Goal: Task Accomplishment & Management: Complete application form

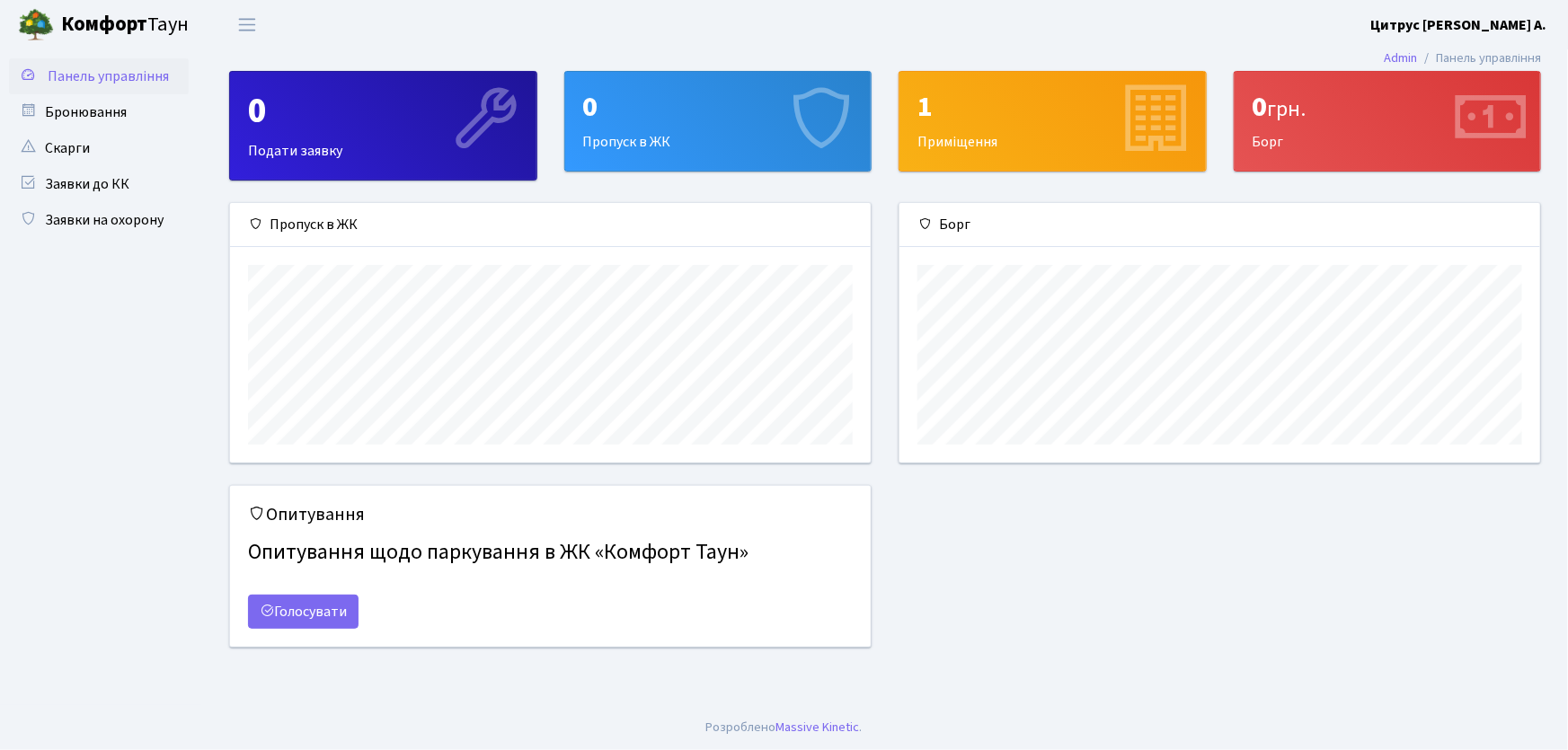
scroll to position [260, 641]
click at [117, 213] on link "Заявки на охорону" at bounding box center [99, 219] width 179 height 35
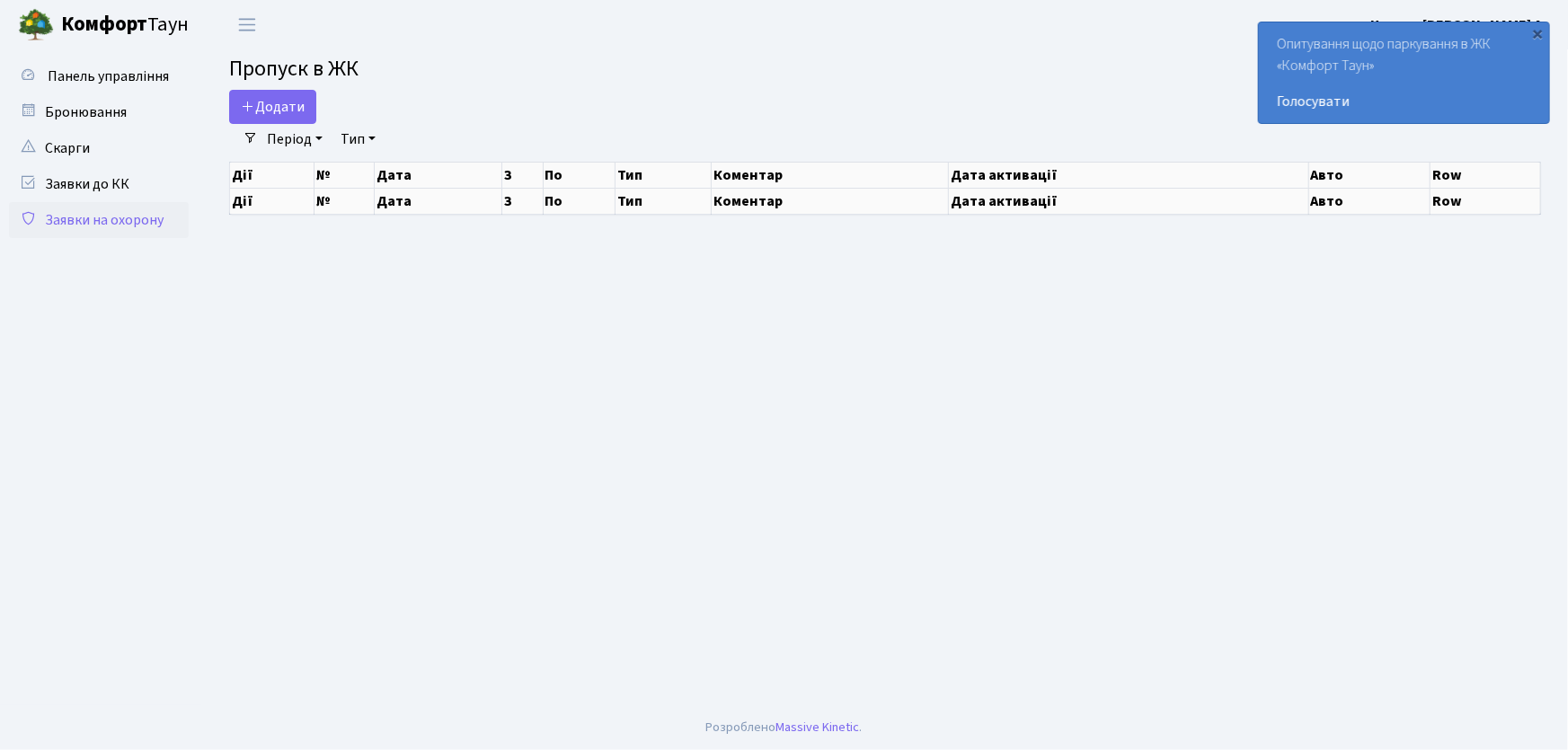
select select "25"
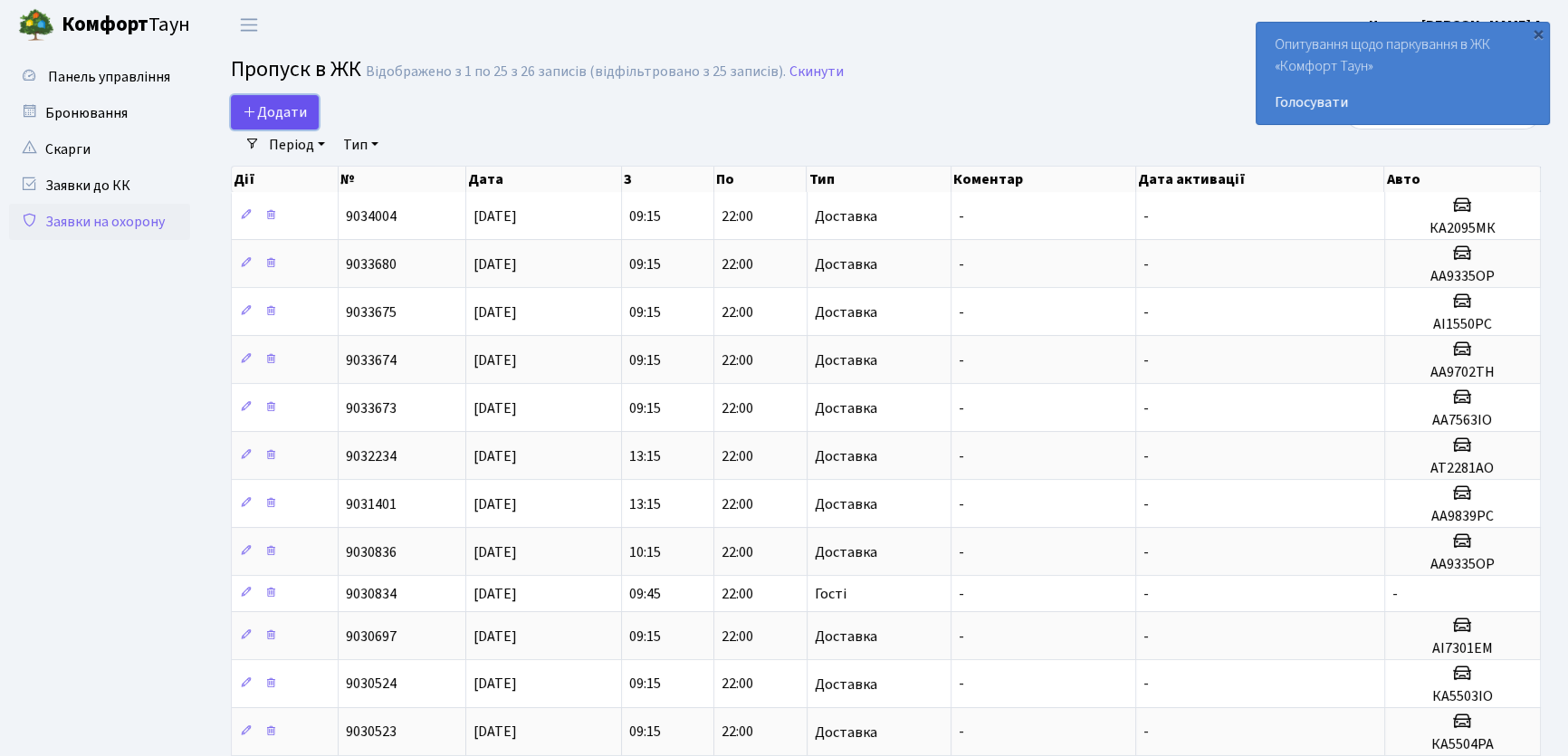
click at [264, 116] on span "Додати" at bounding box center [275, 112] width 64 height 20
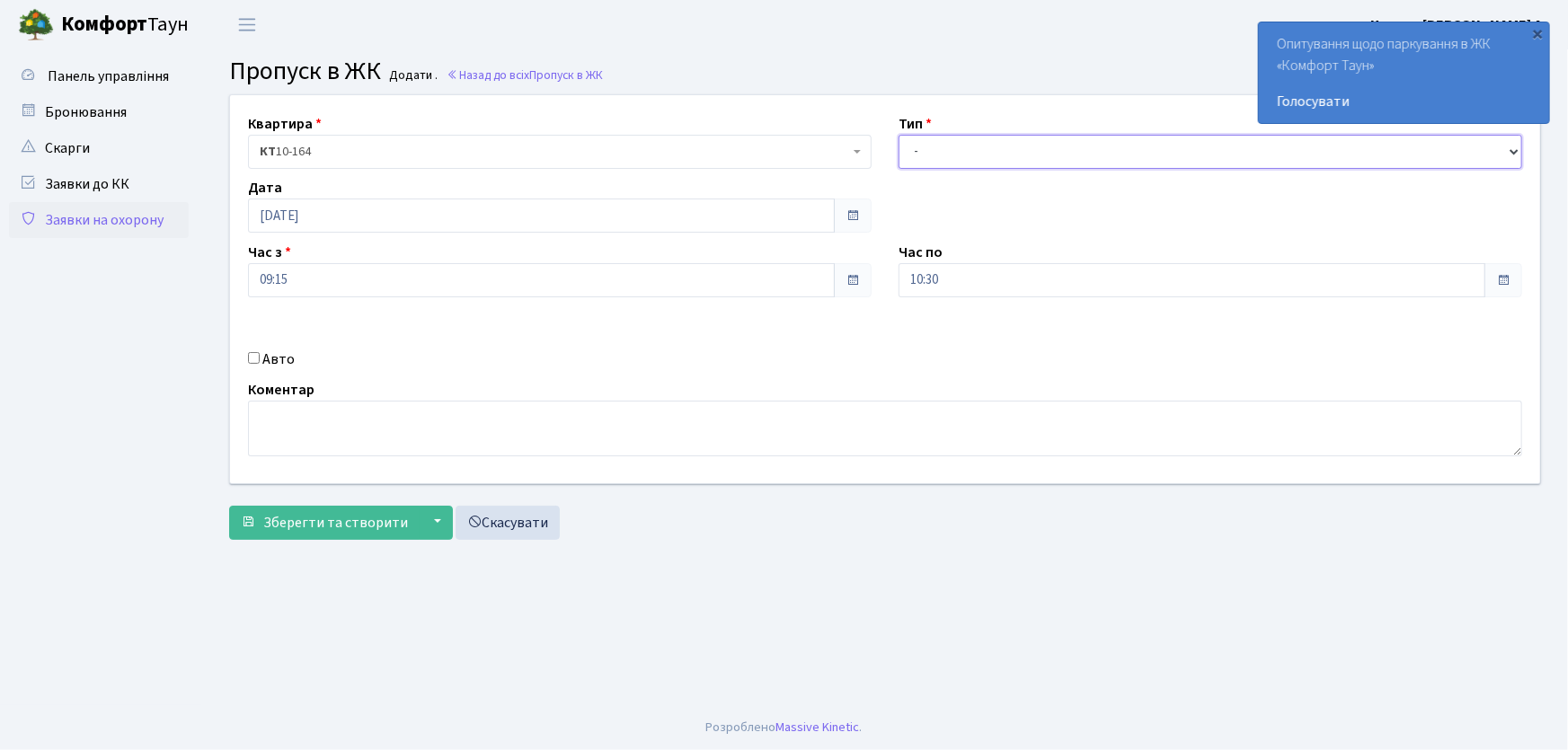
drag, startPoint x: 971, startPoint y: 151, endPoint x: 972, endPoint y: 163, distance: 12.0
click at [971, 151] on select "- Доставка Таксі Гості Сервіс" at bounding box center [1210, 151] width 623 height 35
select select "1"
click at [899, 134] on select "- Доставка Таксі Гості Сервіс" at bounding box center [1210, 151] width 623 height 35
drag, startPoint x: 905, startPoint y: 284, endPoint x: 846, endPoint y: 283, distance: 59.0
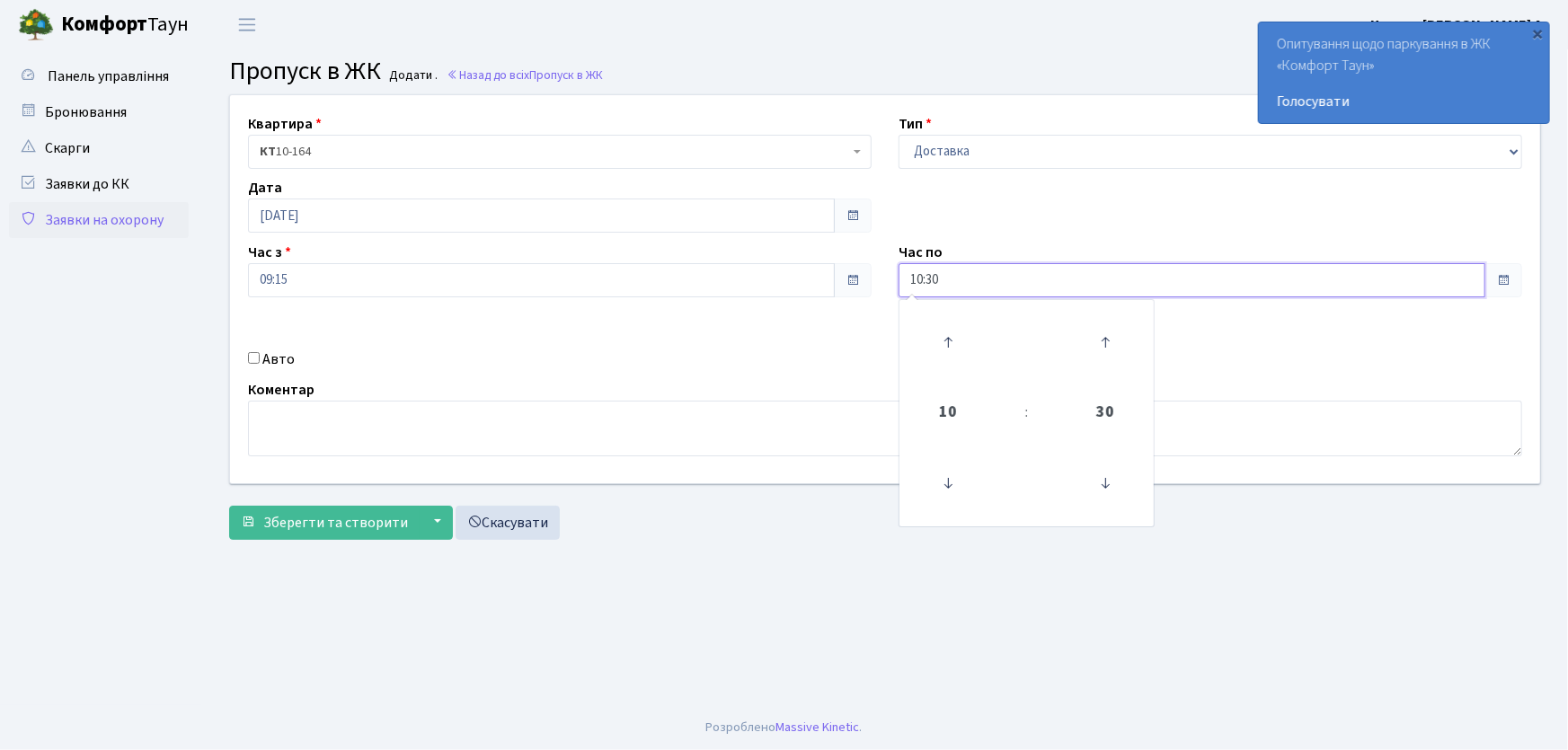
click at [847, 285] on div "Квартира <b>КТ</b>&nbsp;&nbsp;&nbsp;&nbsp;10-164 КТ 10-164 Тип - Доставка Таксі…" at bounding box center [885, 289] width 1337 height 388
type input "22:00"
click at [253, 358] on input "Авто" at bounding box center [253, 358] width 12 height 12
checkbox input "true"
type input "в"
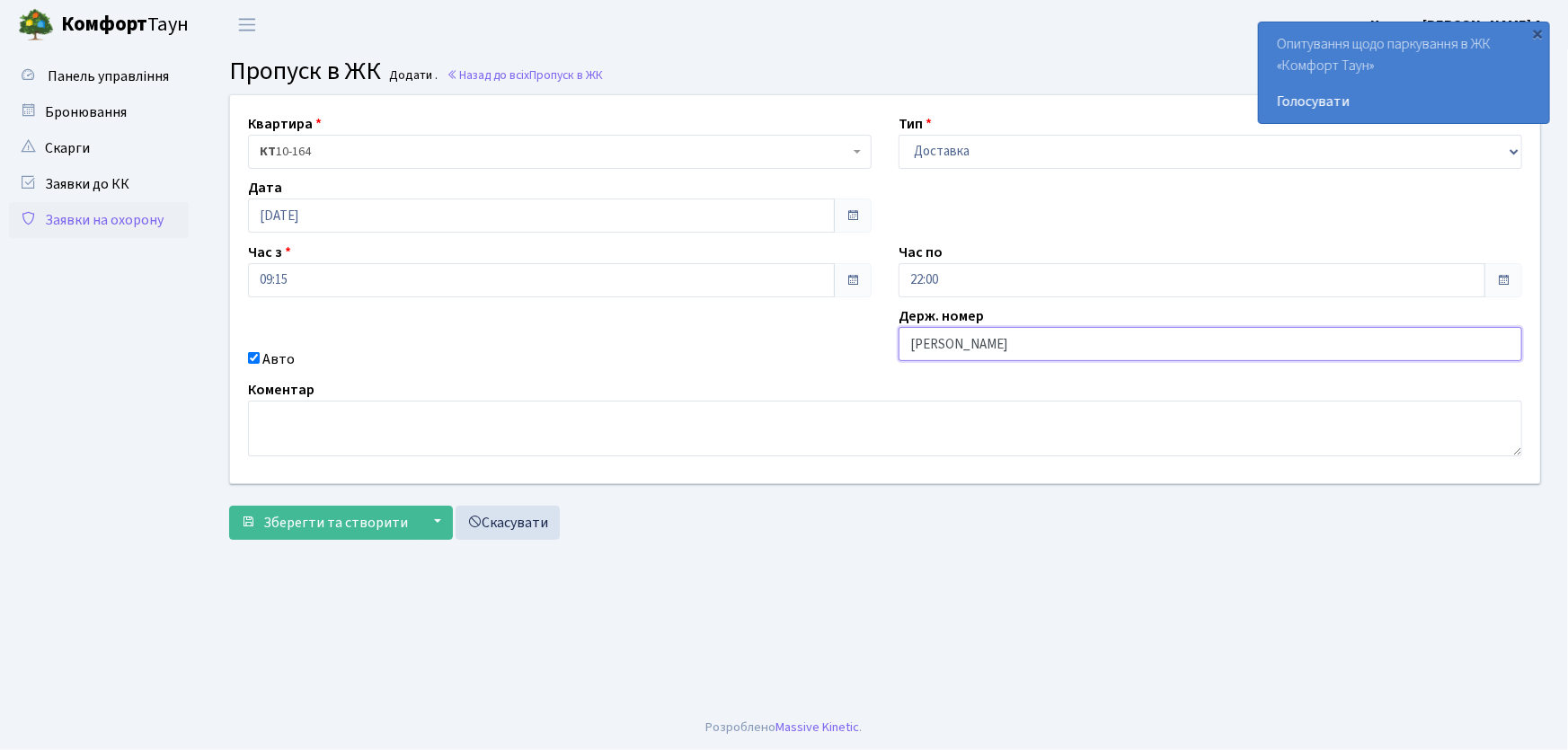
type input "АА7516PI"
click at [229, 505] on button "Зберегти та створити" at bounding box center [324, 522] width 191 height 35
click at [968, 146] on select "- Доставка Таксі Гості Сервіс" at bounding box center [1210, 151] width 623 height 35
select select "1"
click at [899, 134] on select "- Доставка Таксі Гості Сервіс" at bounding box center [1210, 151] width 623 height 35
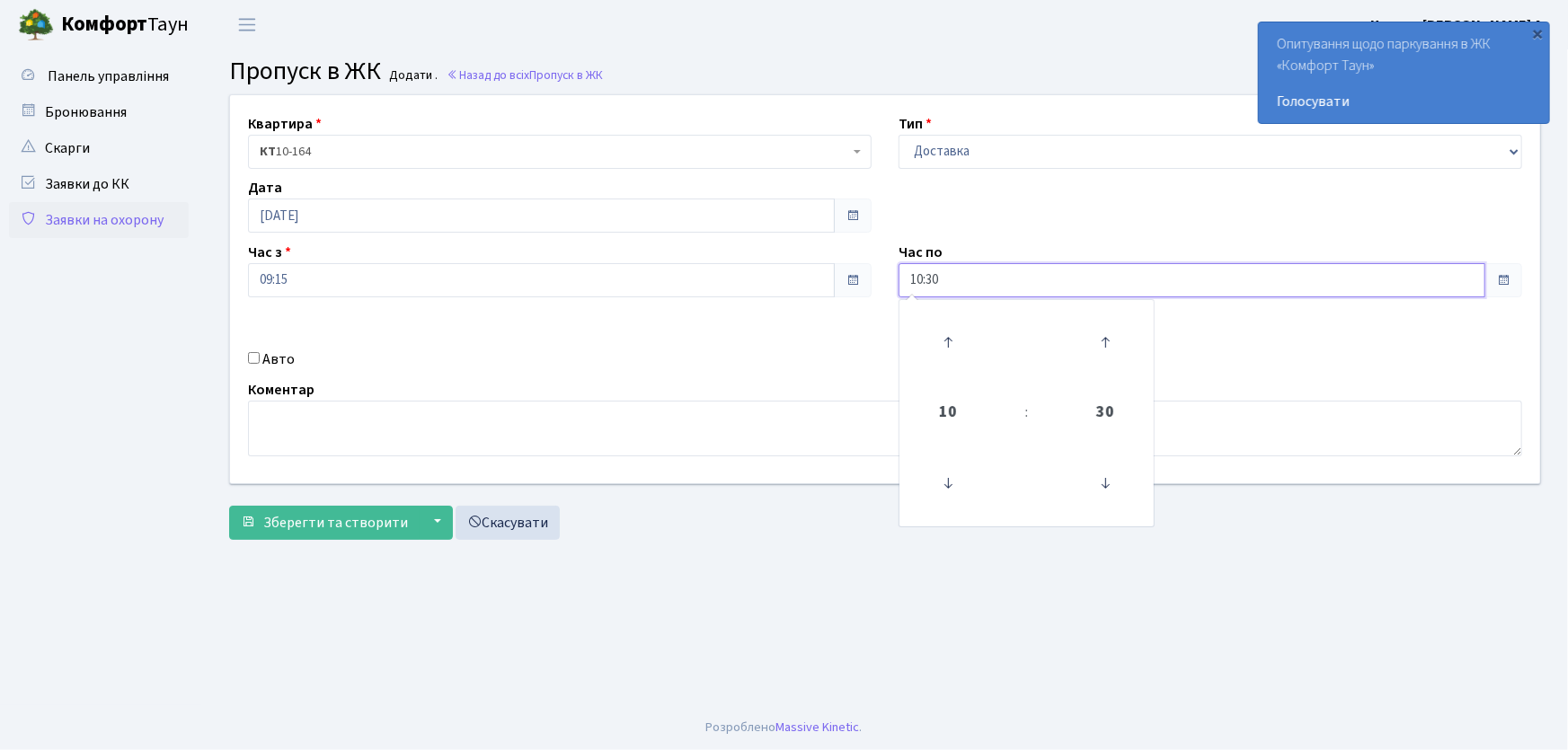
drag, startPoint x: 950, startPoint y: 281, endPoint x: 849, endPoint y: 271, distance: 101.5
click at [848, 276] on div "Квартира <b>КТ</b>&nbsp;&nbsp;&nbsp;&nbsp;10-164 КТ 10-164 Тип - Доставка Таксі…" at bounding box center [885, 289] width 1337 height 388
type input "22:00"
click at [254, 363] on input "Авто" at bounding box center [253, 358] width 12 height 12
checkbox input "true"
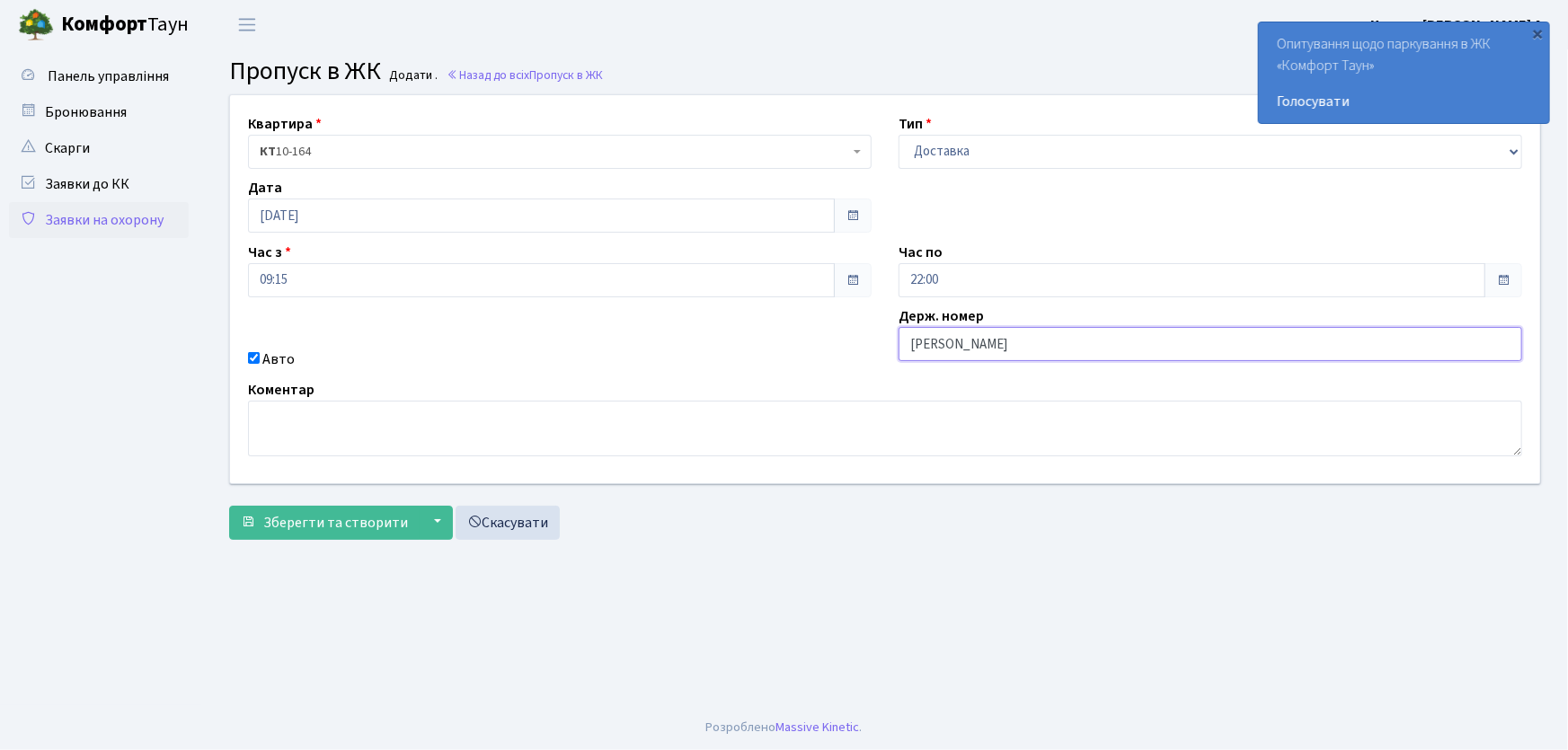
type input "АА7563ІО"
click at [229, 505] on button "Зберегти та створити" at bounding box center [324, 522] width 191 height 35
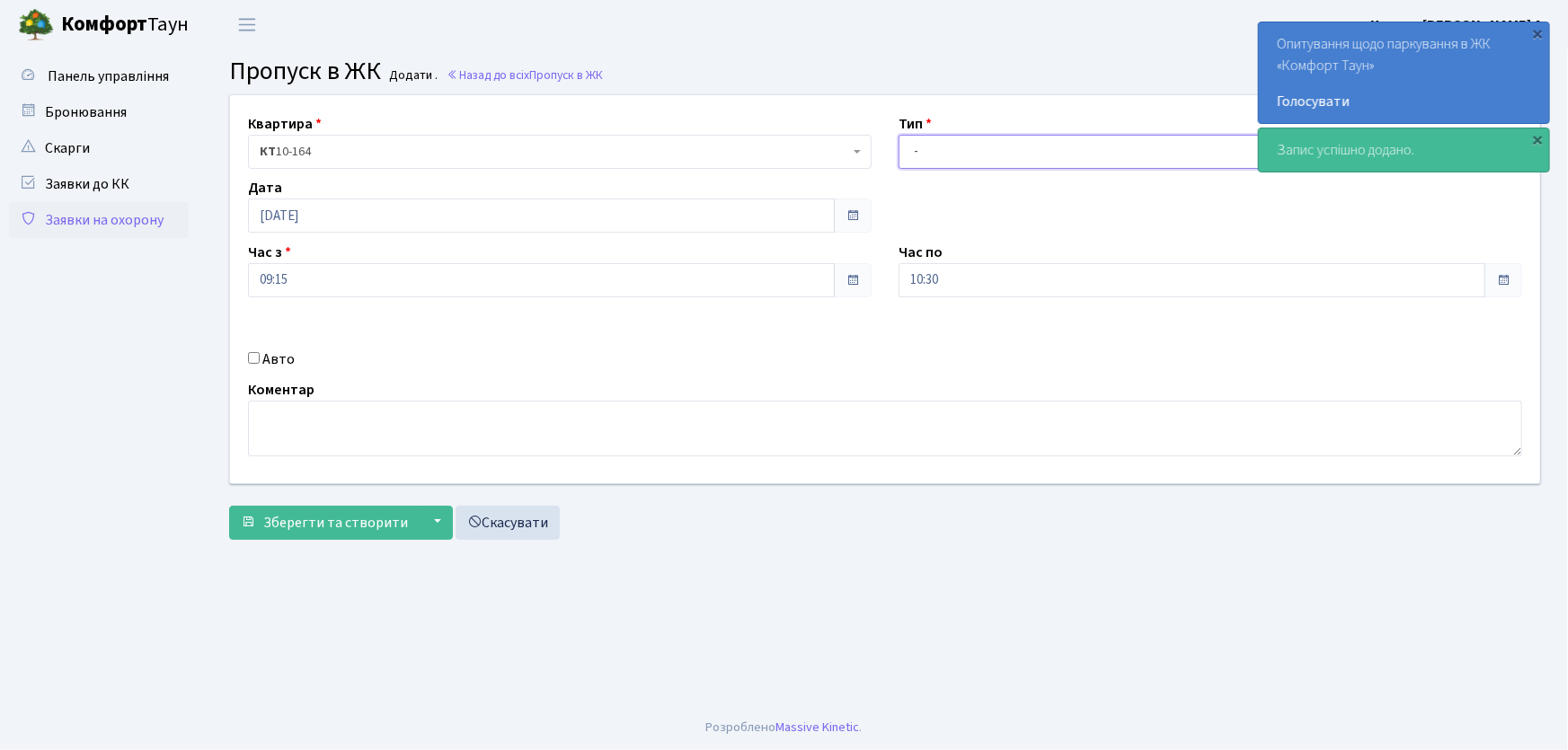
click at [959, 151] on select "- Доставка Таксі Гості Сервіс" at bounding box center [1210, 151] width 623 height 35
select select "1"
click at [899, 134] on select "- Доставка Таксі Гості Сервіс" at bounding box center [1210, 151] width 623 height 35
drag, startPoint x: 967, startPoint y: 272, endPoint x: 815, endPoint y: 292, distance: 153.3
click at [825, 289] on div "Квартира <b>КТ</b>&nbsp;&nbsp;&nbsp;&nbsp;10-164 КТ 10-164 Тип - Доставка Таксі…" at bounding box center [885, 289] width 1337 height 388
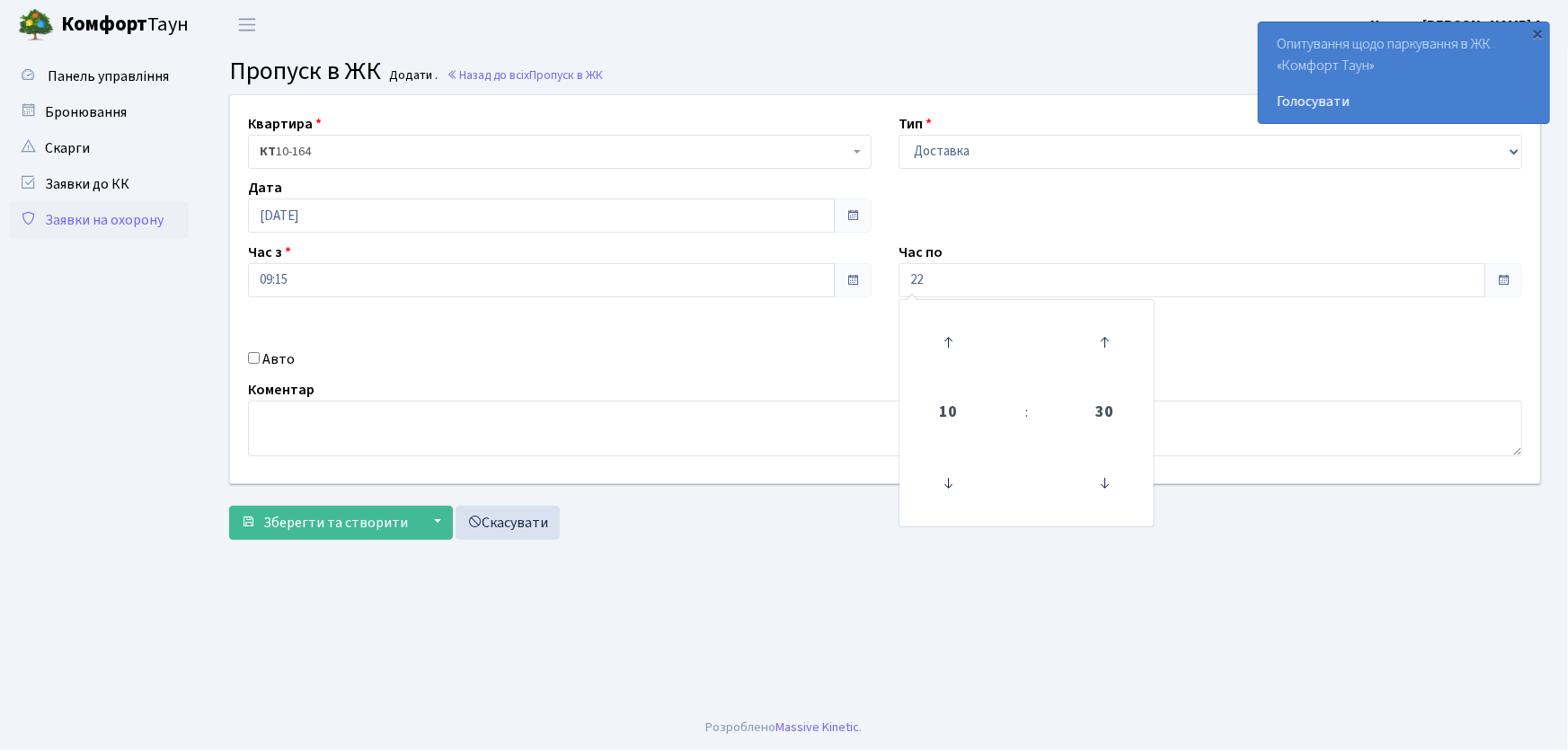
type input "22:00"
drag, startPoint x: 257, startPoint y: 355, endPoint x: 286, endPoint y: 394, distance: 48.6
click at [257, 360] on input "Авто" at bounding box center [253, 358] width 12 height 12
checkbox input "true"
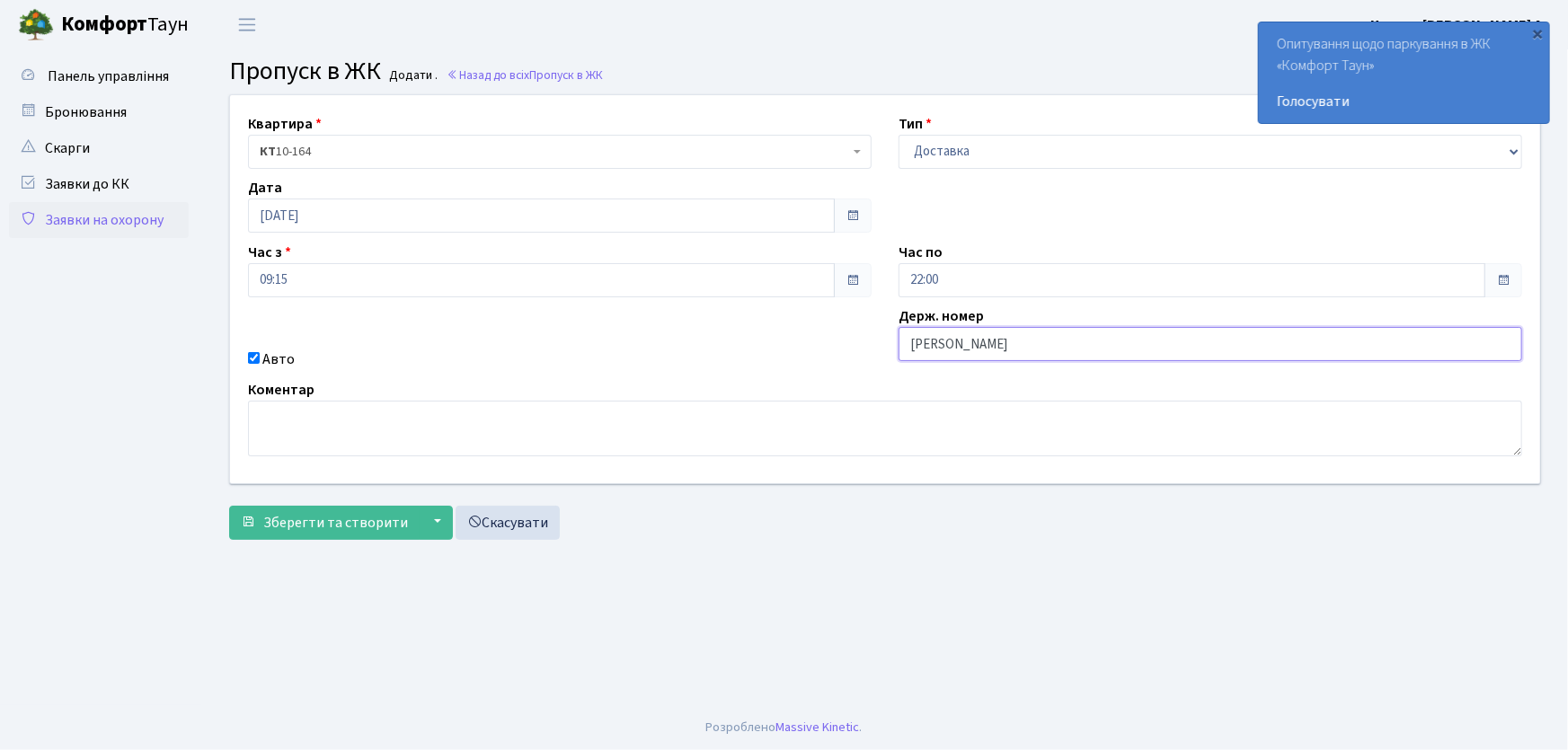
type input "АА9335ОР"
click at [229, 505] on button "Зберегти та створити" at bounding box center [324, 522] width 191 height 35
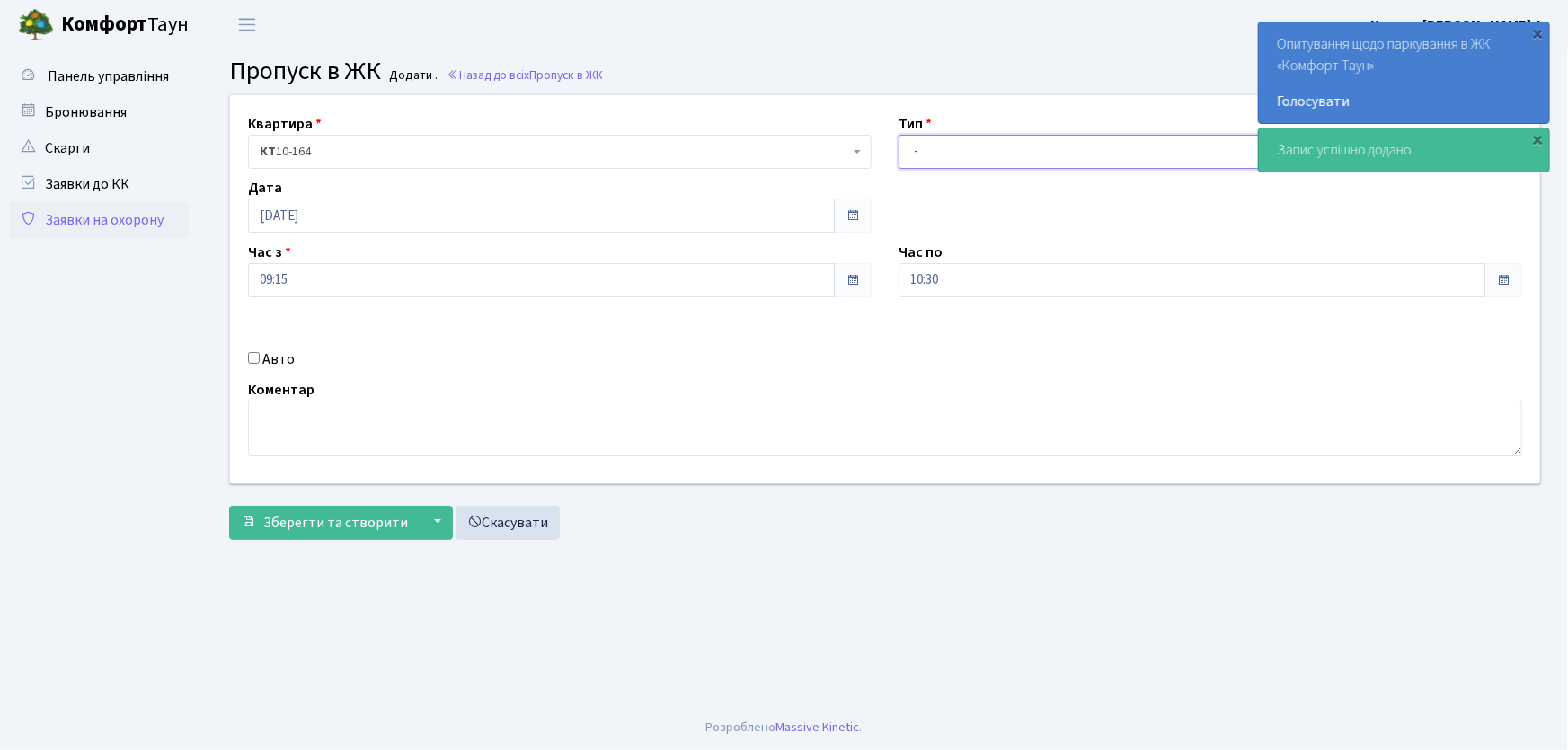
click at [948, 157] on select "- Доставка Таксі Гості Сервіс" at bounding box center [1210, 151] width 623 height 35
select select "1"
click at [899, 134] on select "- Доставка Таксі Гості Сервіс" at bounding box center [1210, 151] width 623 height 35
drag, startPoint x: 931, startPoint y: 284, endPoint x: 866, endPoint y: 273, distance: 65.9
click at [867, 274] on div "Квартира <b>КТ</b>&nbsp;&nbsp;&nbsp;&nbsp;10-164 КТ 10-164 Тип - Доставка Таксі…" at bounding box center [885, 289] width 1337 height 388
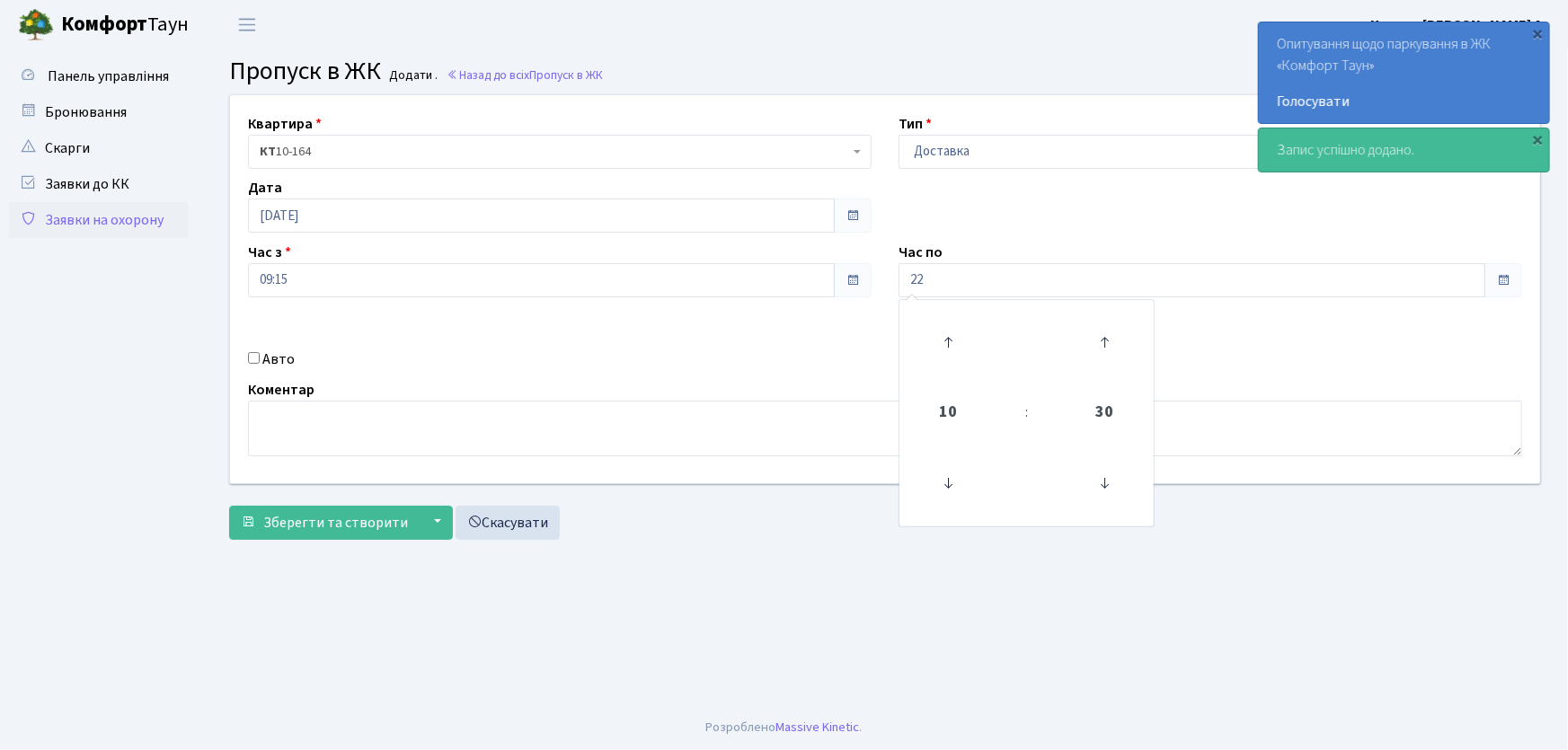
type input "22:00"
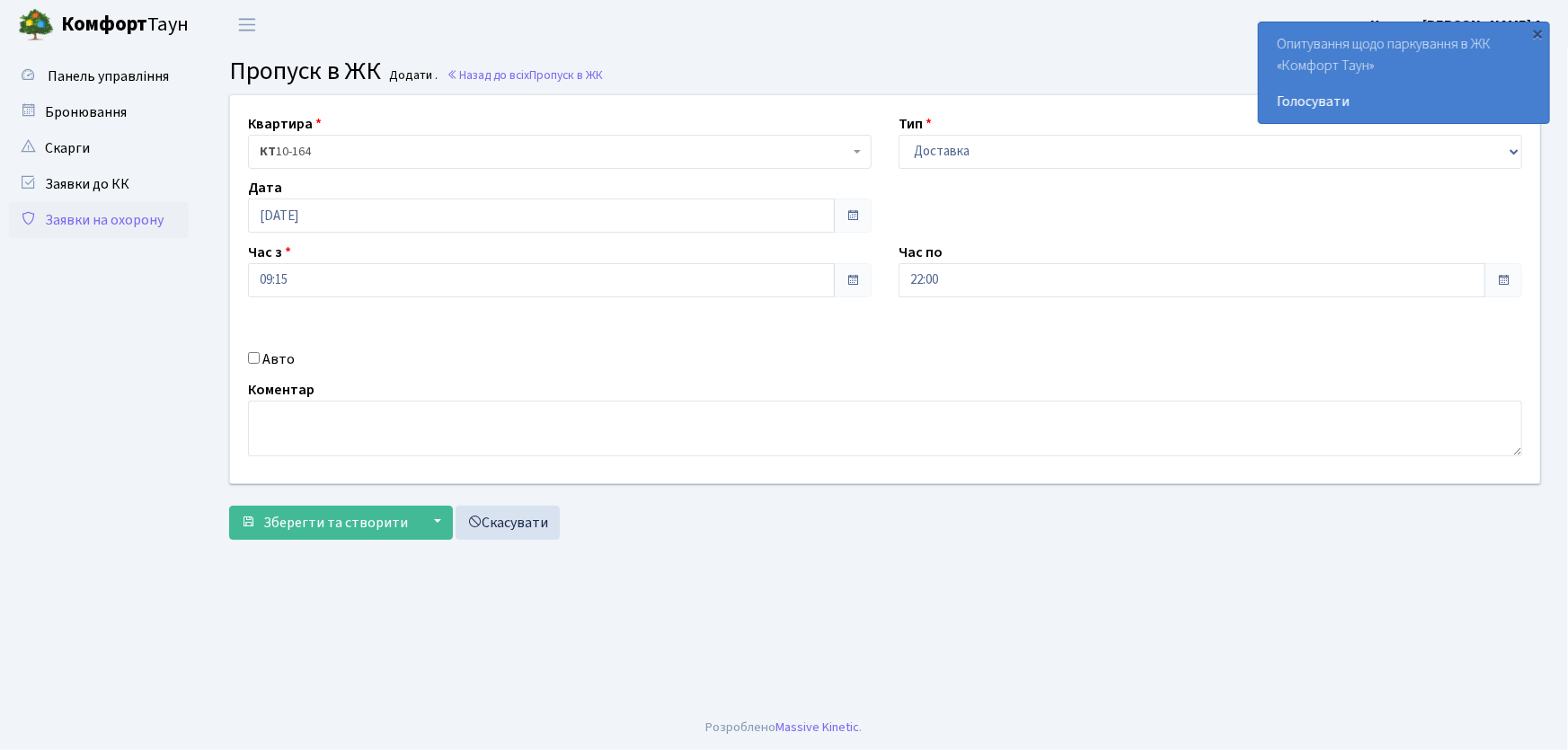
click at [259, 361] on input "Авто" at bounding box center [253, 358] width 12 height 12
checkbox input "true"
type input "АА9702ТН"
click at [229, 505] on button "Зберегти та створити" at bounding box center [324, 522] width 191 height 35
drag, startPoint x: 939, startPoint y: 149, endPoint x: 949, endPoint y: 167, distance: 20.6
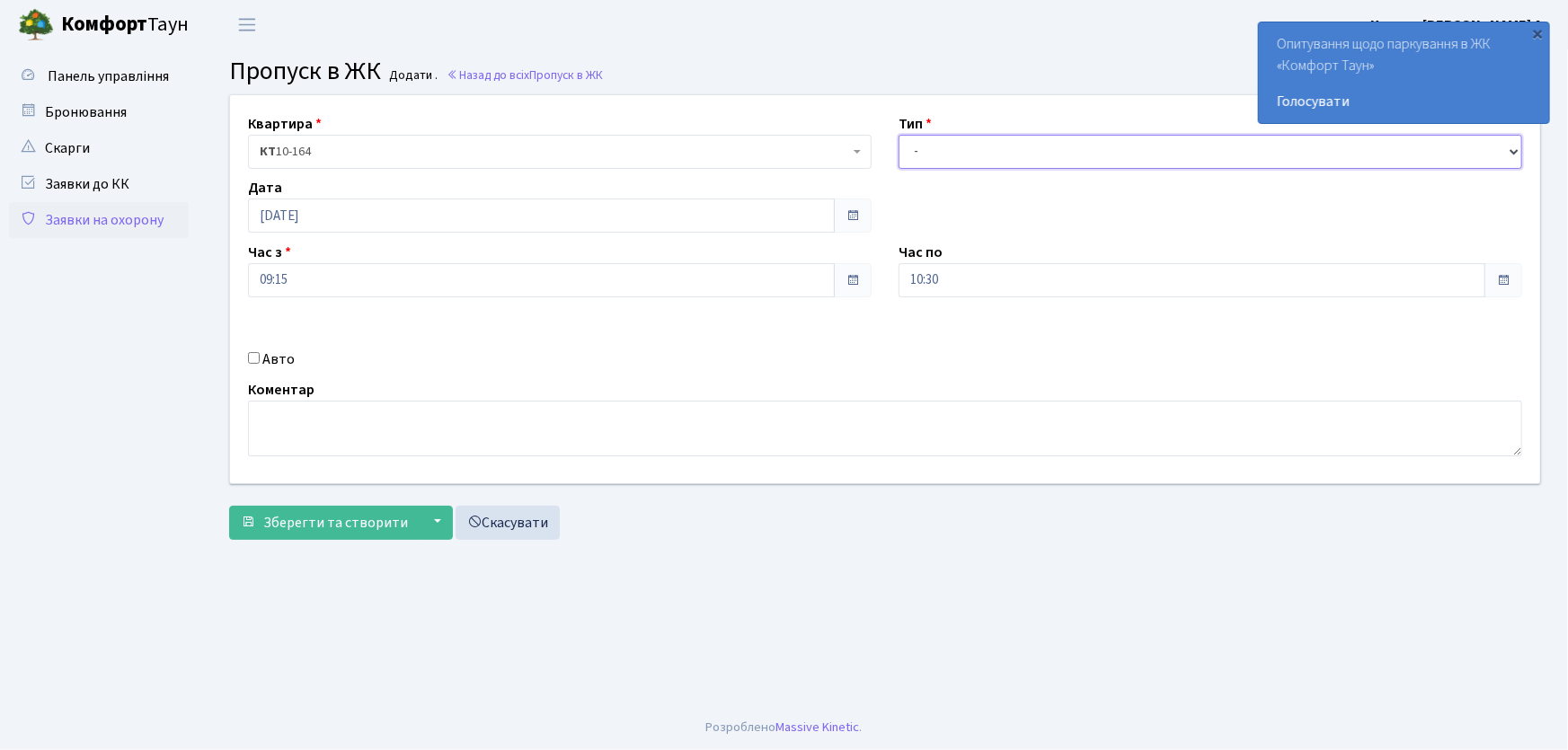
click at [940, 149] on select "- Доставка Таксі Гості Сервіс" at bounding box center [1210, 151] width 623 height 35
select select "1"
click at [899, 134] on select "- Доставка Таксі Гості Сервіс" at bounding box center [1210, 151] width 623 height 35
drag, startPoint x: 962, startPoint y: 277, endPoint x: 894, endPoint y: 273, distance: 68.1
click at [895, 276] on div "Час по 10:30 10 : 30 00 01 02 03 04 05 06 07 08 09 10 11 12 13 14 15 16 17 18 1…" at bounding box center [1210, 270] width 650 height 56
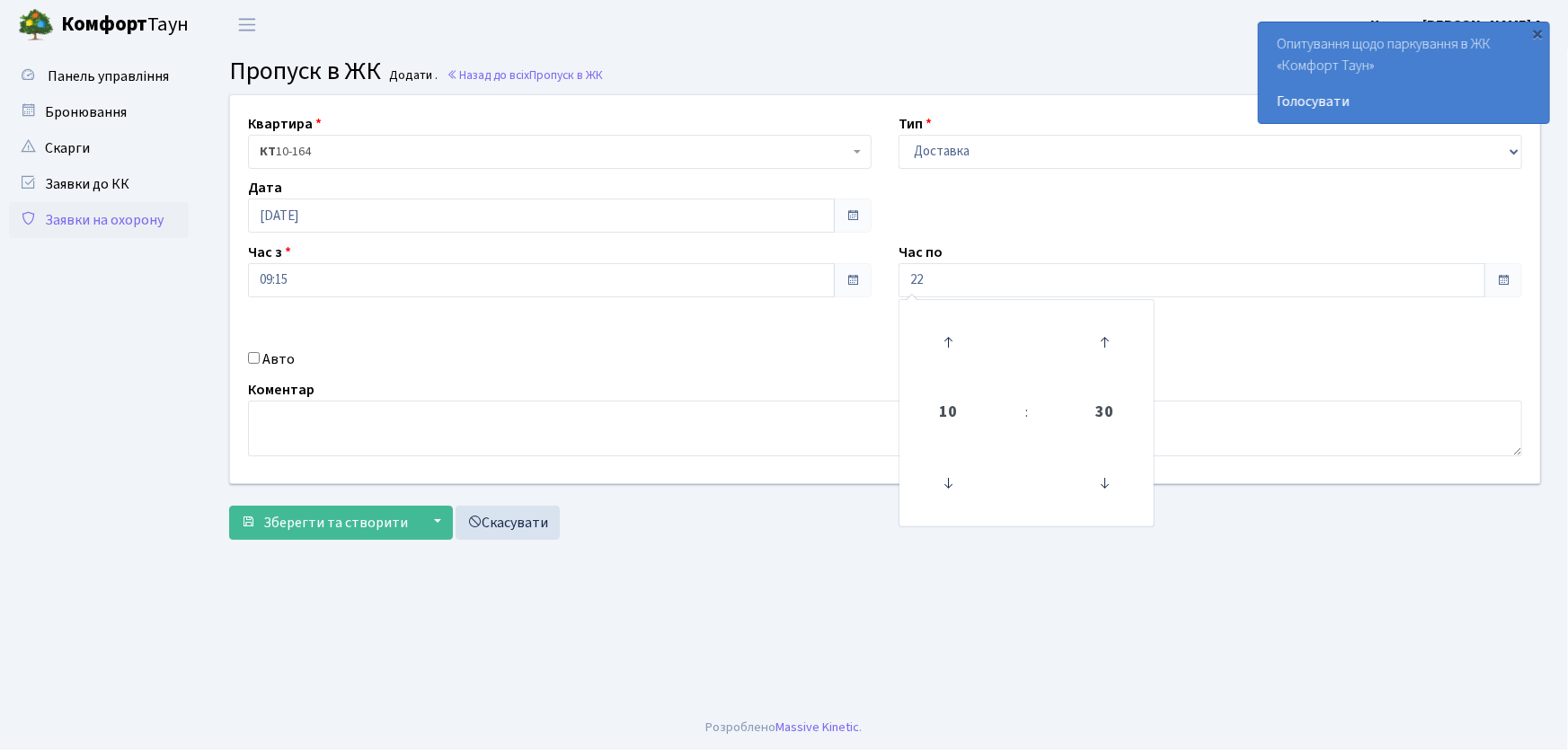
type input "22:00"
click at [248, 356] on input "Авто" at bounding box center [253, 358] width 12 height 12
checkbox input "true"
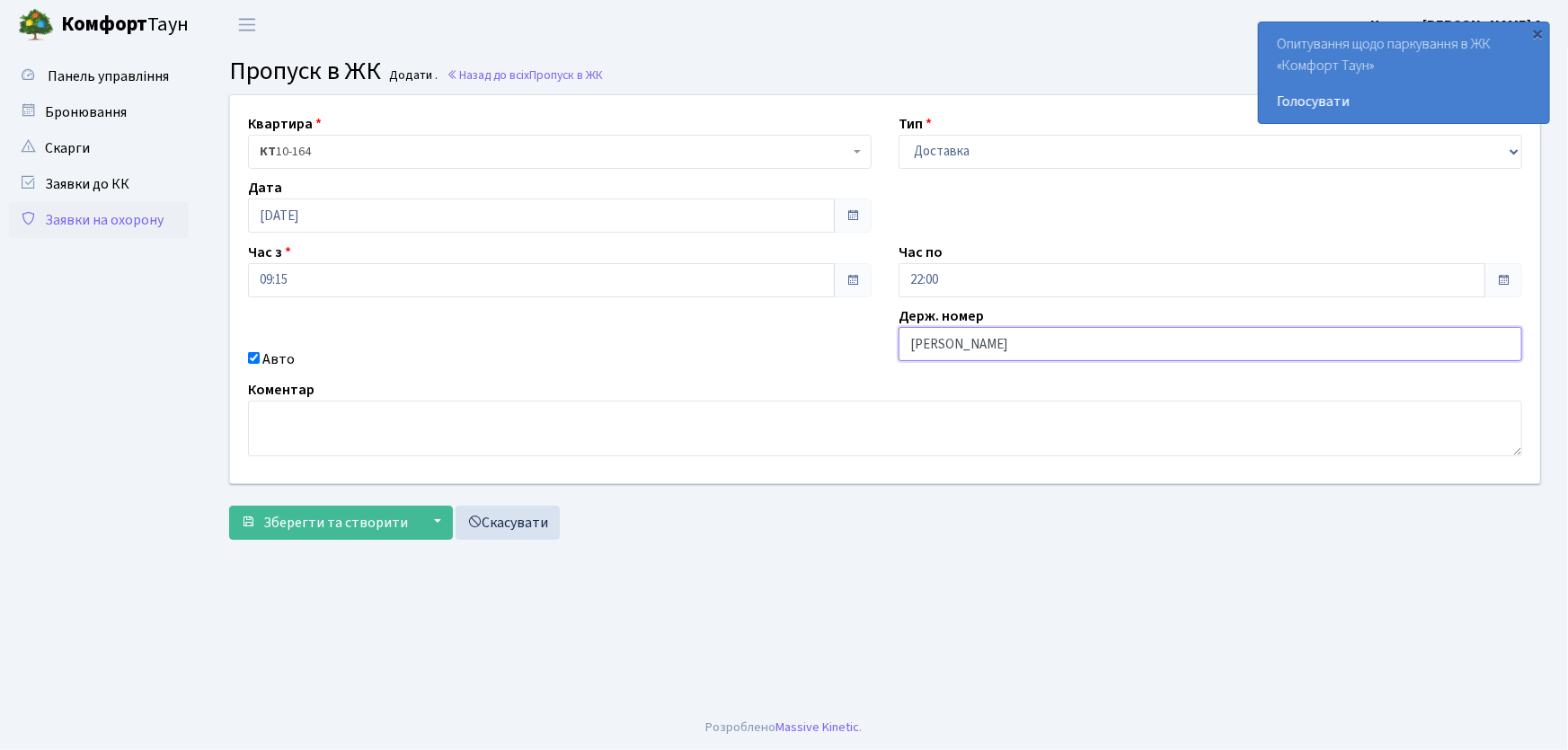
type input "АІ1550РС"
click at [229, 505] on button "Зберегти та створити" at bounding box center [324, 522] width 191 height 35
click at [577, 659] on main "Admin Пропуск в ЖК Додати Пропуск в ЖК Додати . Назад до всіх Пропуск в ЖК Квар…" at bounding box center [885, 377] width 1366 height 656
click at [948, 139] on select "- Доставка Таксі Гості Сервіс" at bounding box center [1210, 151] width 623 height 35
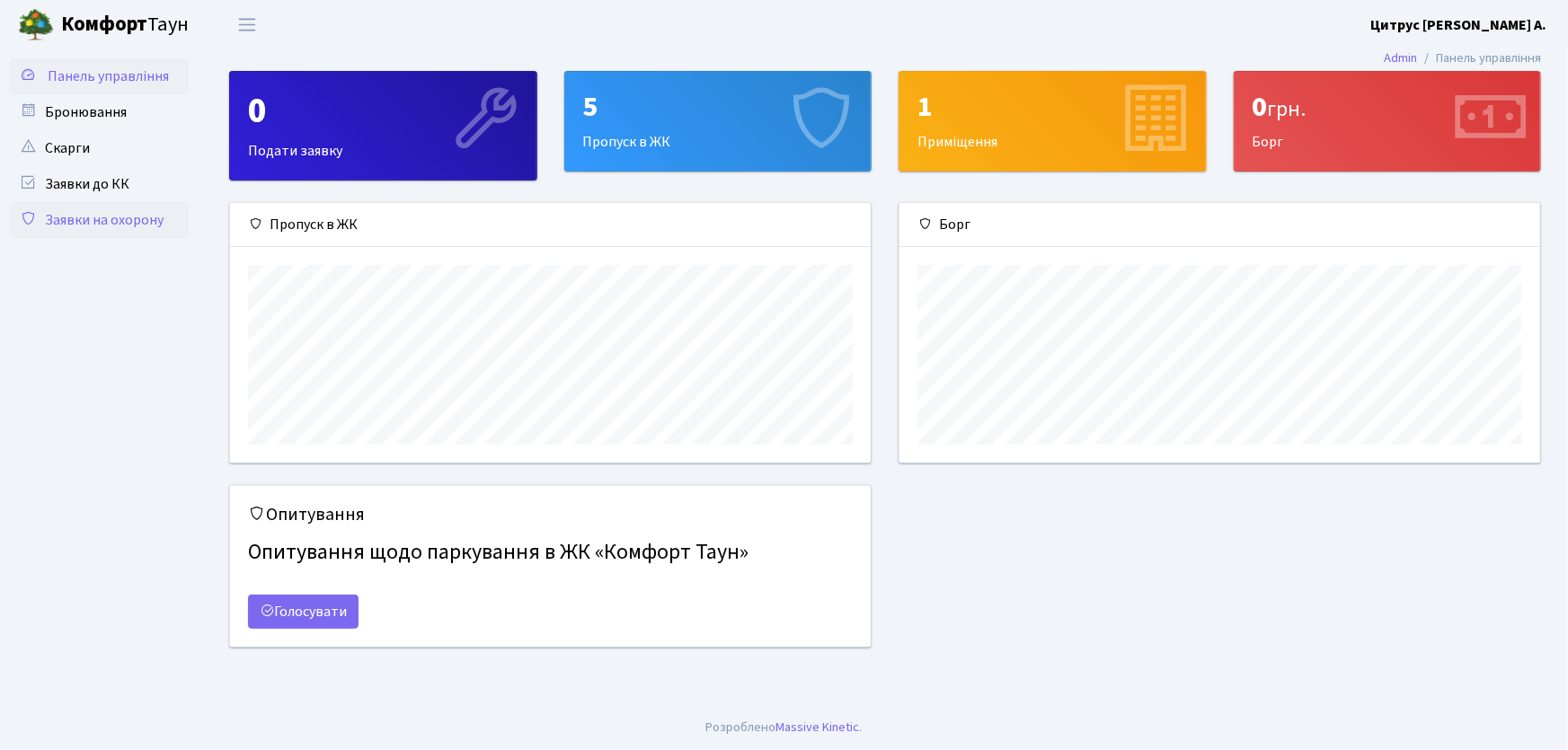
scroll to position [260, 641]
click at [135, 218] on link "Заявки на охорону" at bounding box center [99, 219] width 179 height 35
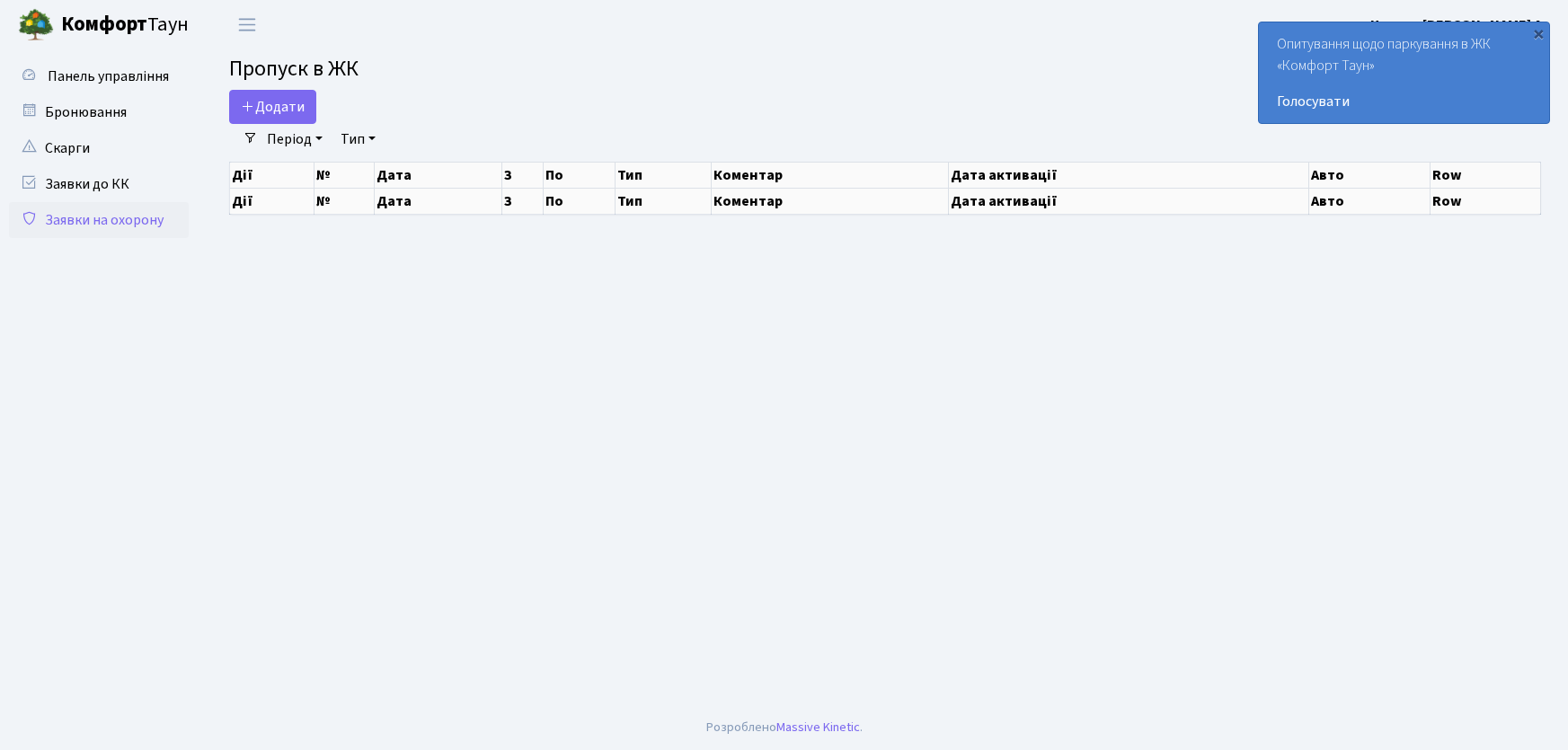
select select "25"
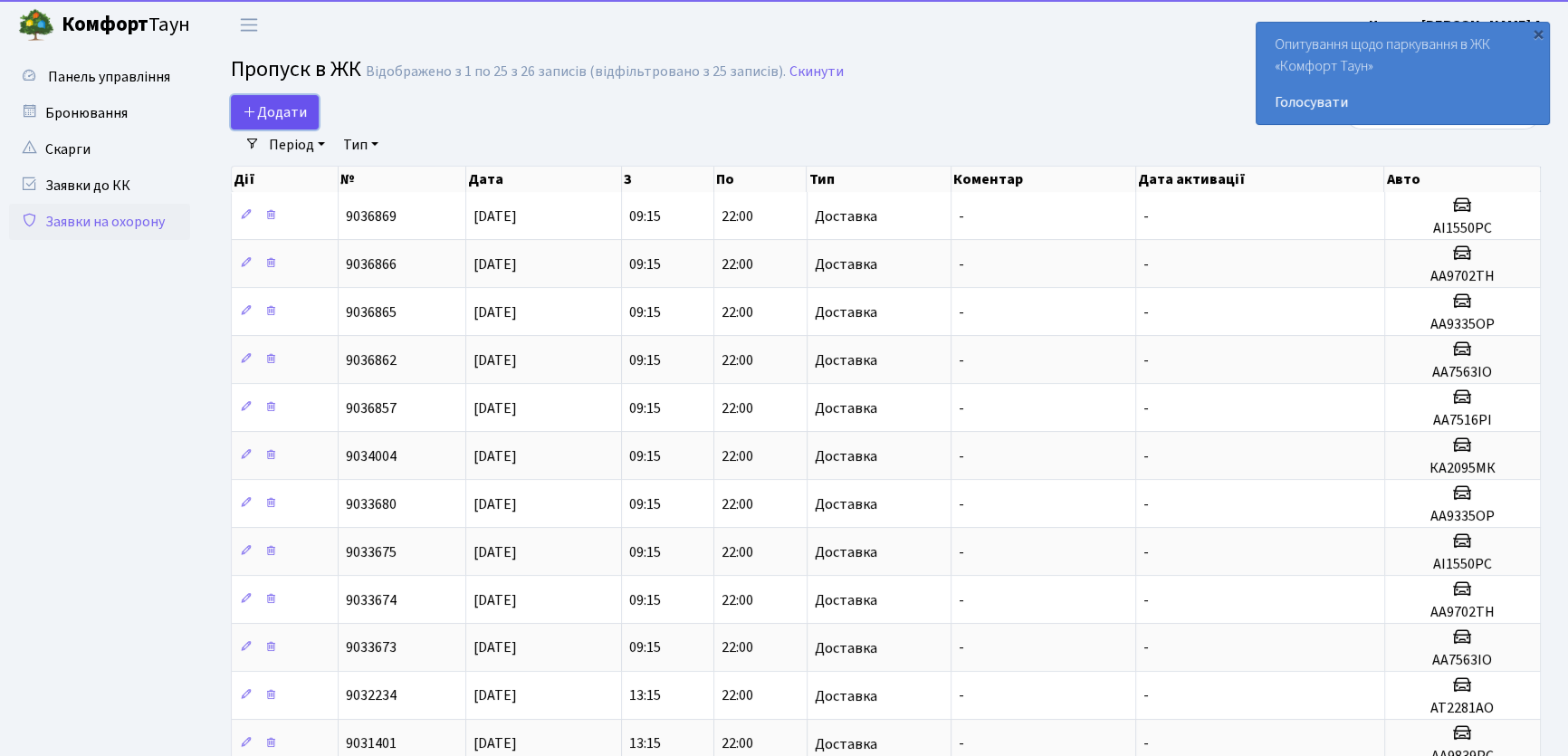
click at [310, 119] on link "Додати" at bounding box center [274, 112] width 88 height 35
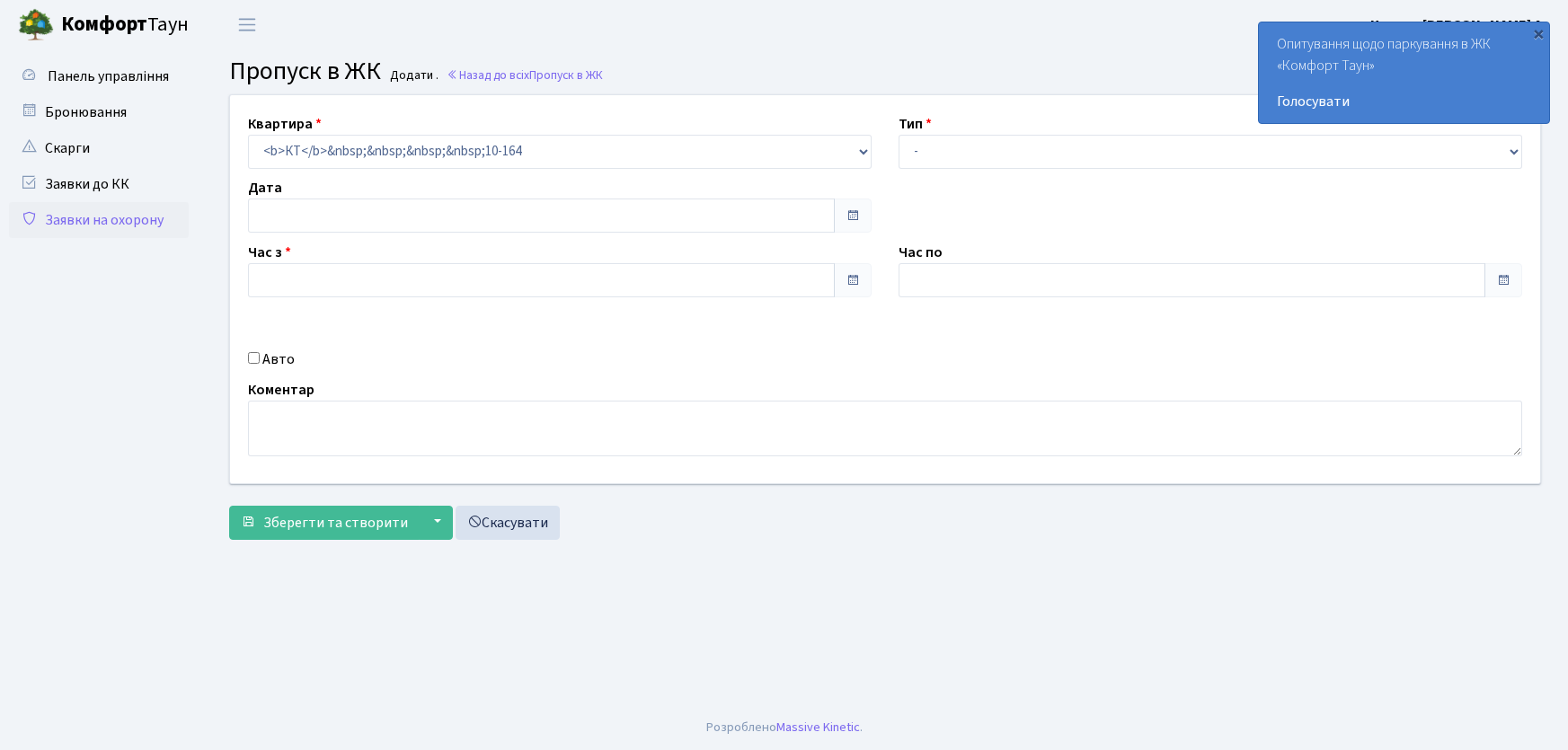
type input "[DATE]"
type input "09:45"
type input "10:45"
click at [991, 160] on select "- Доставка Таксі Гості Сервіс" at bounding box center [1210, 151] width 623 height 35
select select "1"
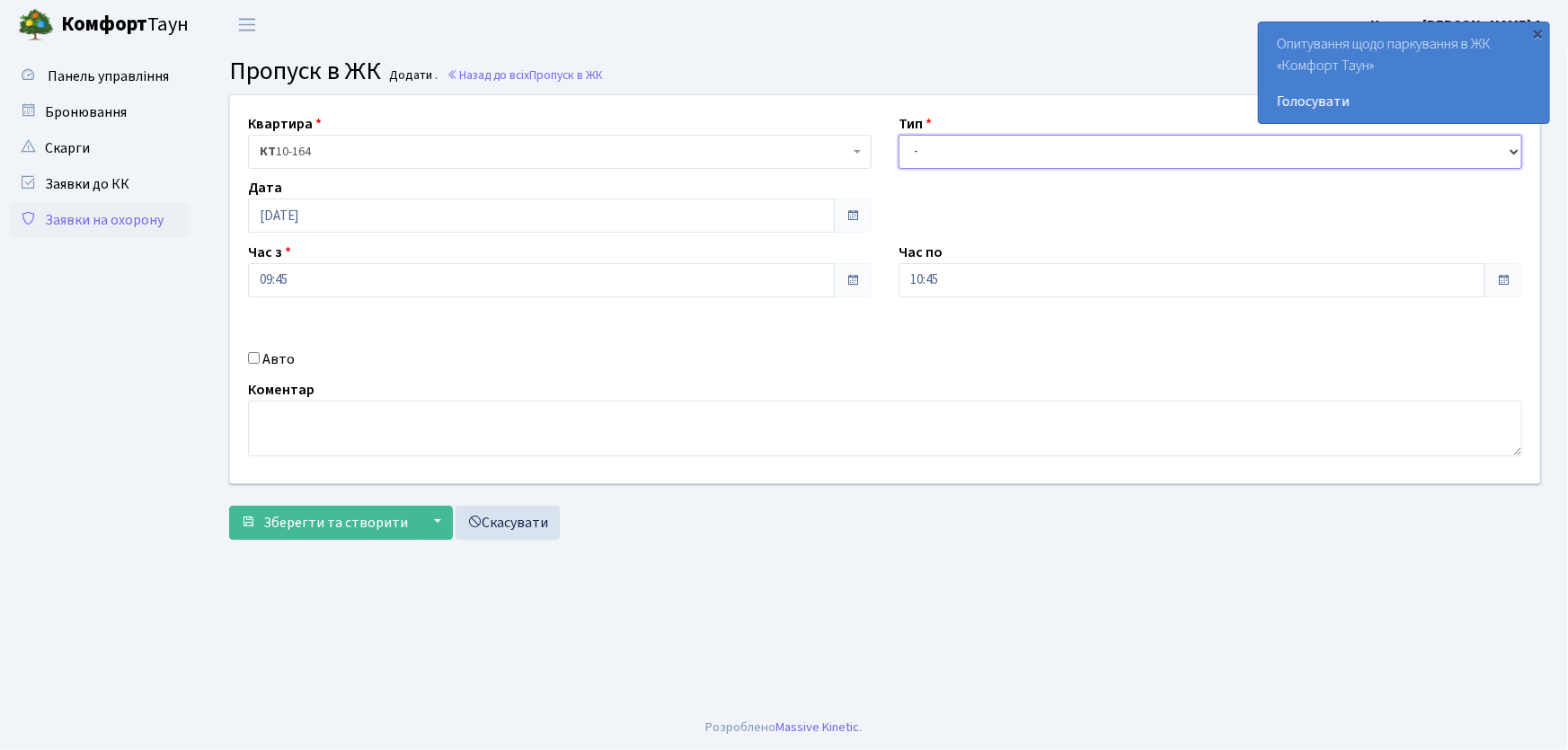
click at [899, 134] on select "- Доставка Таксі Гості Сервіс" at bounding box center [1210, 151] width 623 height 35
drag, startPoint x: 962, startPoint y: 270, endPoint x: 878, endPoint y: 261, distance: 84.5
click at [879, 269] on div "Квартира <b>КТ</b>&nbsp;&nbsp;&nbsp;&nbsp;10-164 КТ 10-164 Тип - Доставка Таксі…" at bounding box center [885, 289] width 1337 height 388
type input "22:00"
click at [246, 360] on div "Авто" at bounding box center [560, 359] width 650 height 21
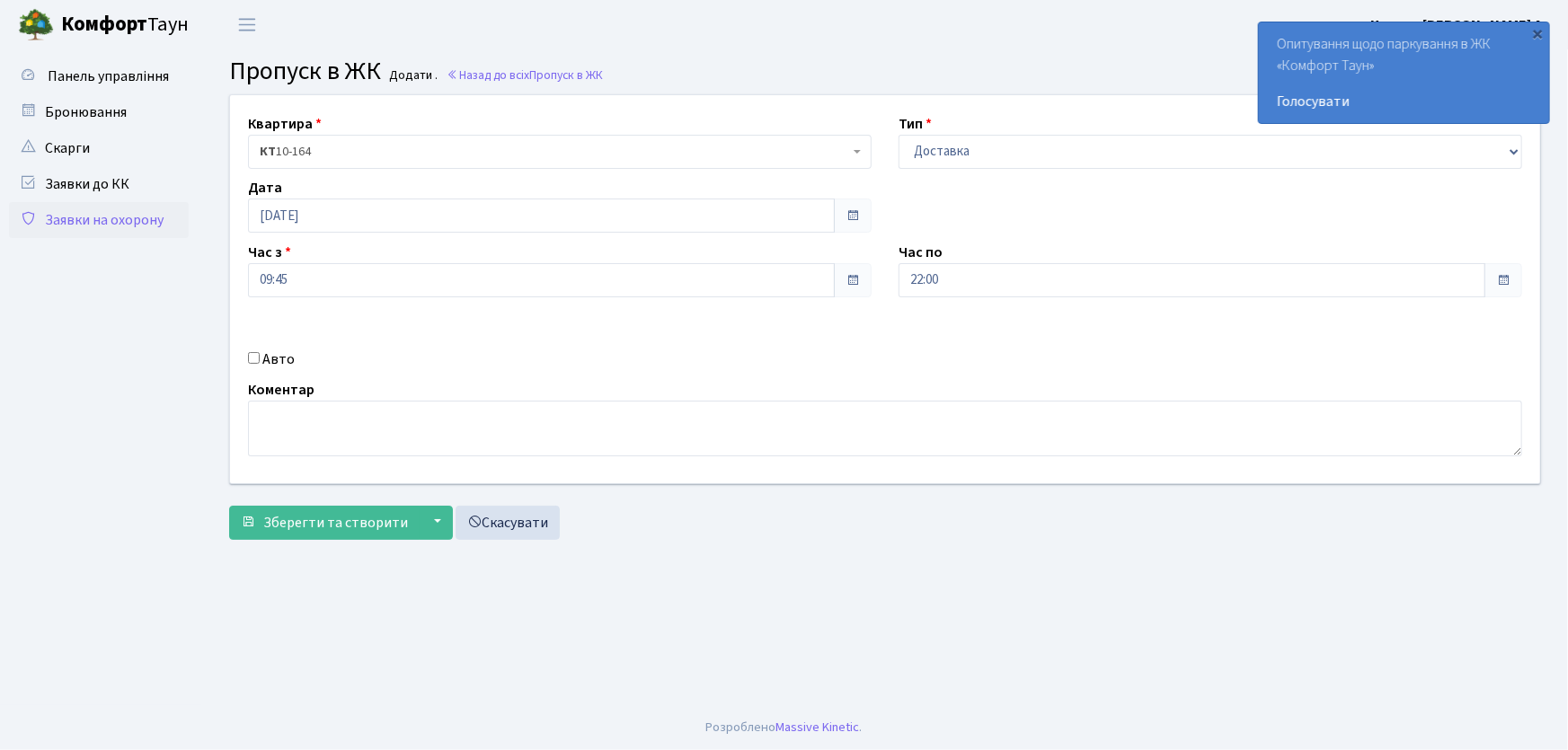
click at [258, 360] on input "Авто" at bounding box center [253, 358] width 12 height 12
checkbox input "true"
type input "КА5503ІО"
click at [229, 505] on button "Зберегти та створити" at bounding box center [324, 522] width 191 height 35
